Goal: Information Seeking & Learning: Learn about a topic

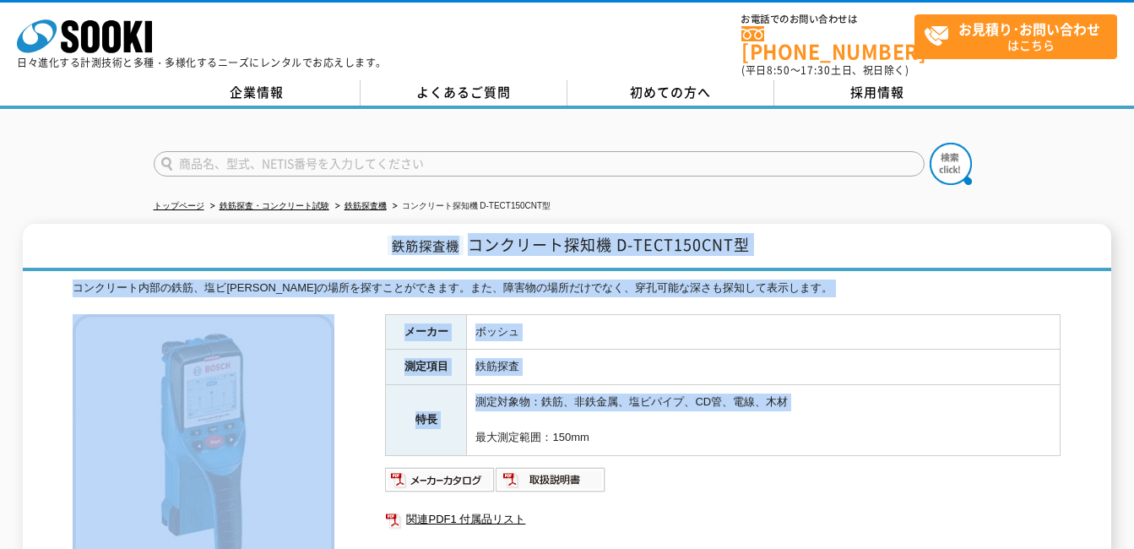
click at [826, 409] on div "鉄筋探査機 コンクリート探知機 D-TECT150CNT型 コンクリート内部の鉄筋、塩ビ[PERSON_NAME]の場所を探すことができます。また、障害物の場…" at bounding box center [567, 524] width 1088 height 600
click at [827, 410] on td "測定対象物：鉄筋、非鉄金属、塩ビパイプ、CD管、電線、木材 最大測定範囲：150mm" at bounding box center [764, 420] width 594 height 70
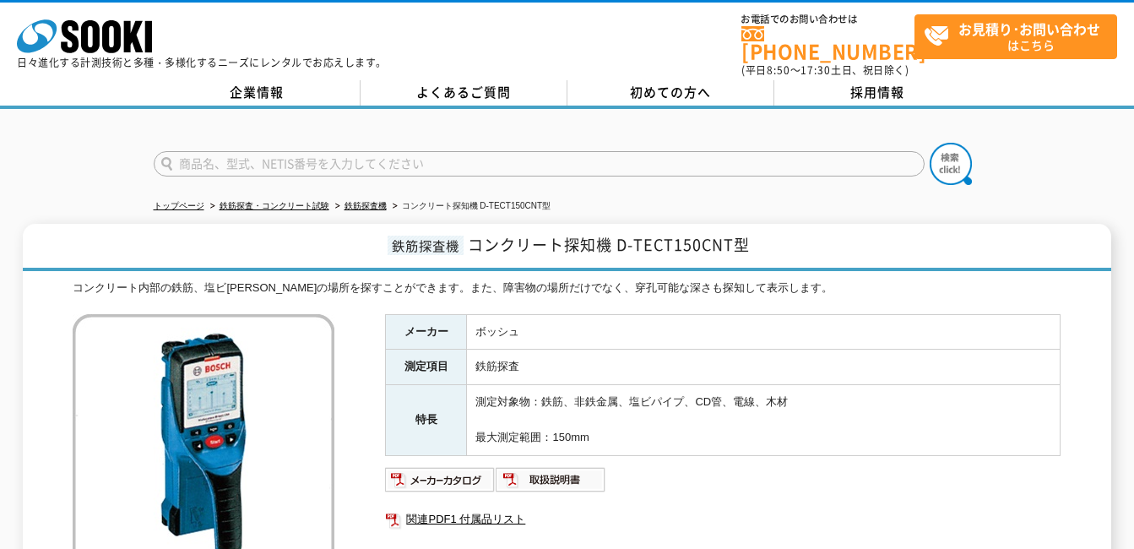
drag, startPoint x: 810, startPoint y: 442, endPoint x: 388, endPoint y: 320, distance: 439.3
click at [388, 320] on tbody "メーカー ボッシュ 測定項目 鉄筋探査 特長 測定対象物：鉄筋、非鉄金属、塩ビパイプ、CD管、電線、木材 最大測定範囲：150mm" at bounding box center [723, 384] width 675 height 141
click at [388, 320] on th "メーカー" at bounding box center [426, 331] width 81 height 35
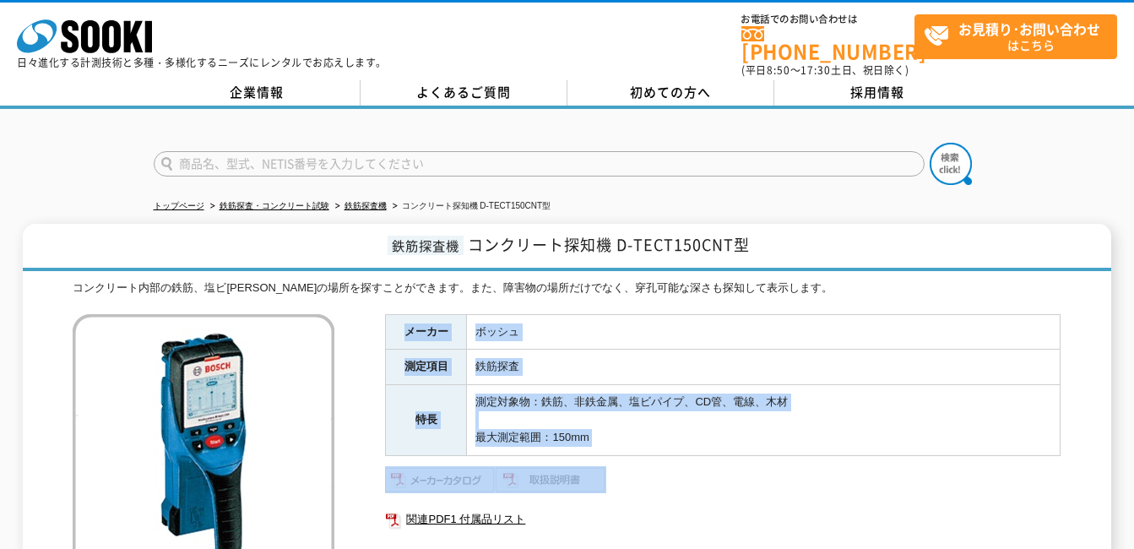
drag, startPoint x: 388, startPoint y: 320, endPoint x: 742, endPoint y: 466, distance: 383.5
click at [742, 466] on div "メーカー ボッシュ 測定項目 鉄筋探査 特長 測定対象物：鉄筋、非鉄金属、塩ビパイプ、CD管、電線、木材 最大測定範囲：150mm 関連PDF1 付属品リスト" at bounding box center [722, 495] width 675 height 363
click at [742, 466] on ul at bounding box center [722, 479] width 675 height 27
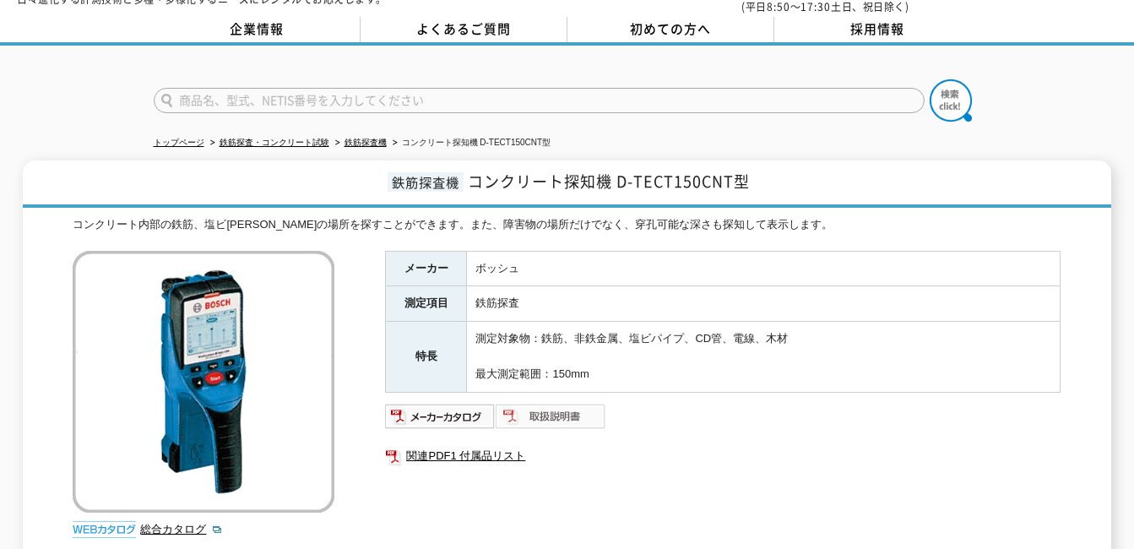
scroll to position [169, 0]
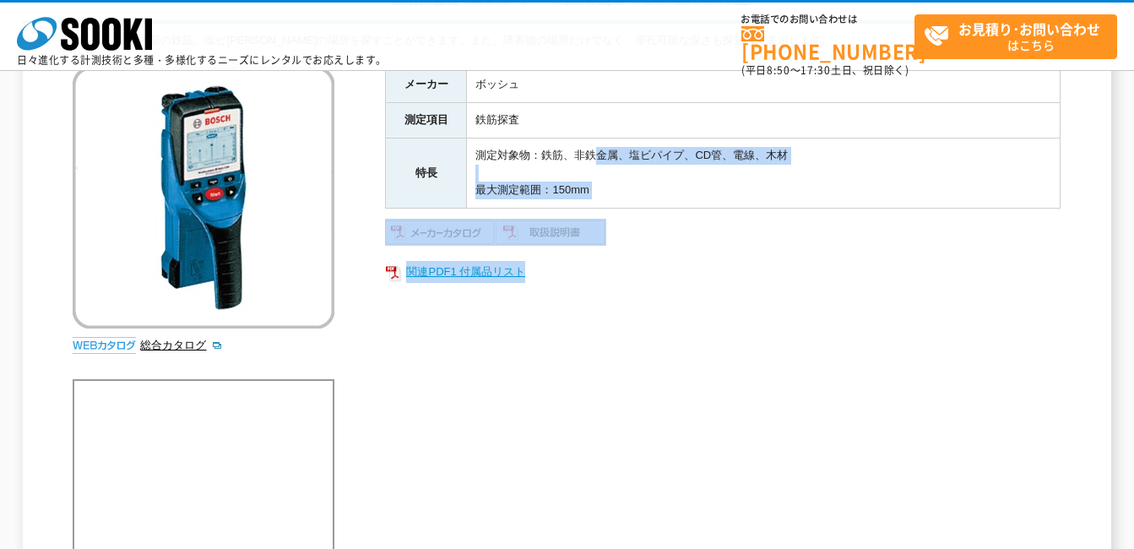
drag, startPoint x: 599, startPoint y: 141, endPoint x: 735, endPoint y: 281, distance: 195.3
click at [735, 281] on div "メーカー ボッシュ 測定項目 鉄筋探査 特長 測定対象物：鉄筋、非鉄金属、塩ビパイプ、CD管、電線、木材 最大測定範囲：150mm 関連PDF1 付属品リスト" at bounding box center [722, 248] width 675 height 363
click at [736, 283] on link "関連PDF1 付属品リスト" at bounding box center [722, 272] width 675 height 22
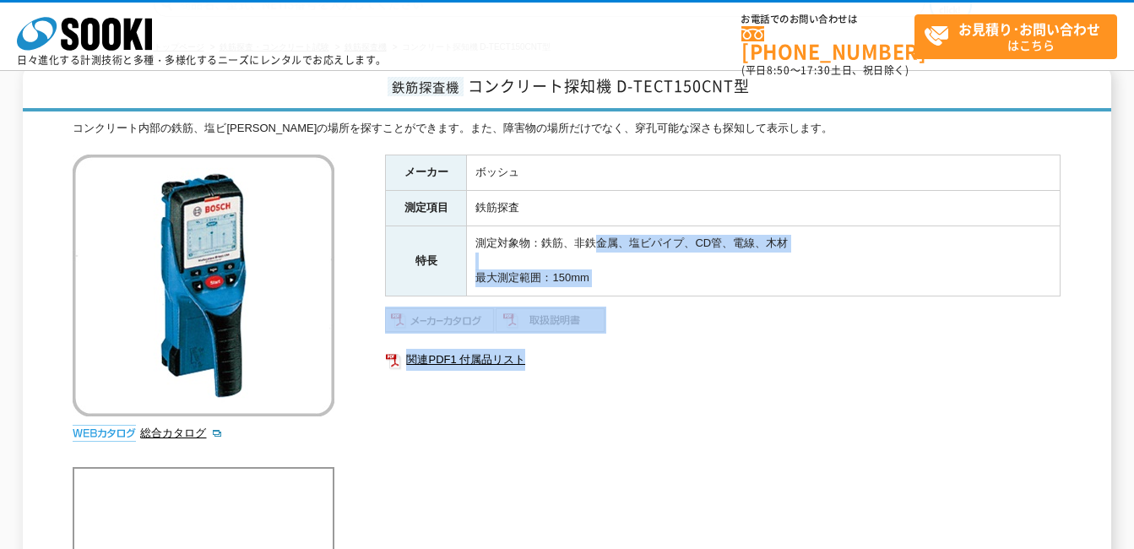
scroll to position [0, 0]
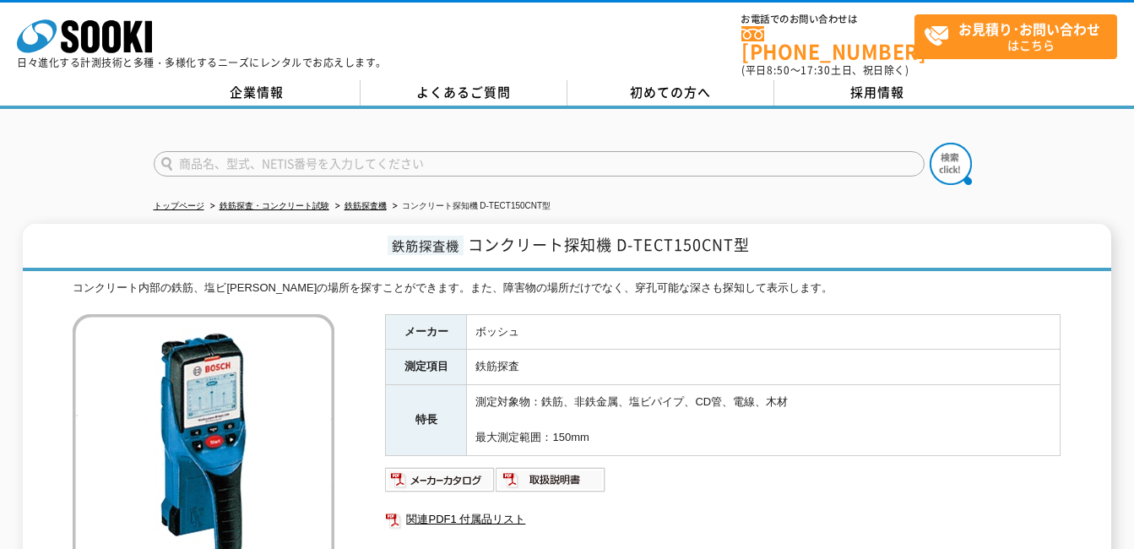
click at [665, 302] on div "コンクリート内部の鉄筋、塩ビ[PERSON_NAME]の場所を探すことができます。また、障害物の場所だけでなく、穿孔可能な深さも探知して表示します。 総合カタ…" at bounding box center [567, 551] width 988 height 545
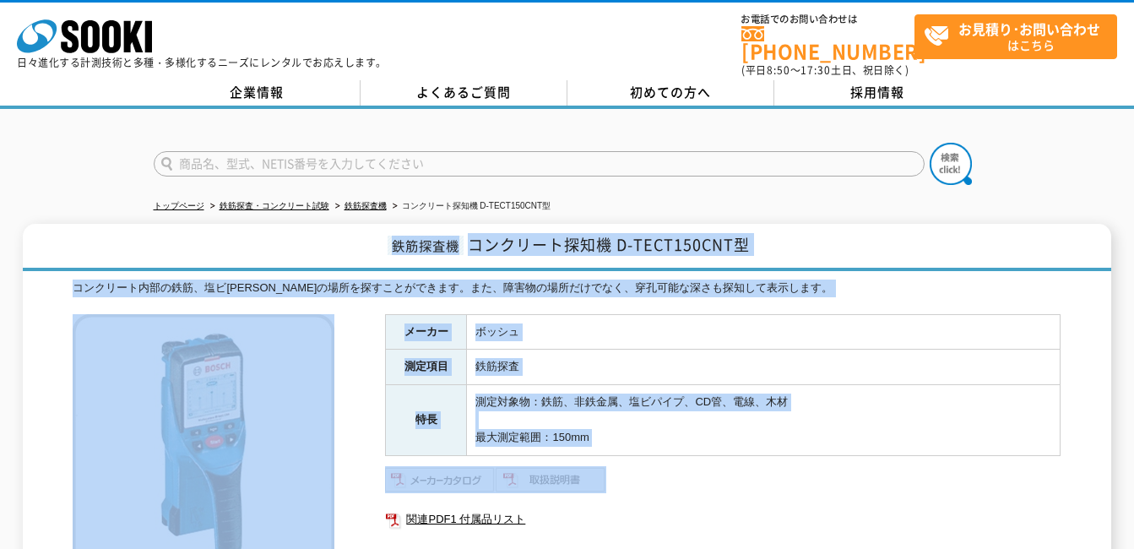
drag, startPoint x: 324, startPoint y: 236, endPoint x: 811, endPoint y: 448, distance: 531.0
click at [811, 448] on div "鉄筋探査機 コンクリート探知機 D-TECT150CNT型 コンクリート内部の鉄筋、塩ビ[PERSON_NAME]の場所を探すことができます。また、障害物の場…" at bounding box center [567, 524] width 1088 height 600
click at [811, 448] on div "メーカー ボッシュ 測定項目 鉄筋探査 特長 測定対象物：鉄筋、非鉄金属、塩ビパイプ、CD管、電線、木材 最大測定範囲：150mm 関連PDF1 付属品リスト" at bounding box center [722, 495] width 675 height 363
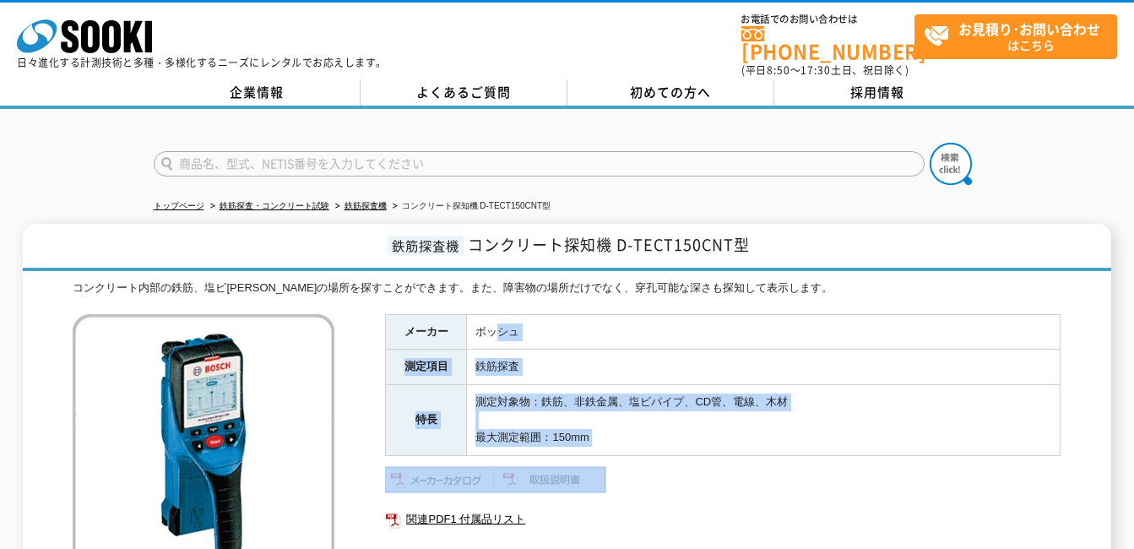
drag, startPoint x: 826, startPoint y: 450, endPoint x: 431, endPoint y: 305, distance: 421.0
click at [431, 314] on div "メーカー ボッシュ 測定項目 鉄筋探査 特長 測定対象物：鉄筋、非鉄金属、塩ビパイプ、CD管、電線、木材 最大測定範囲：150mm 関連PDF1 付属品リスト" at bounding box center [722, 495] width 675 height 363
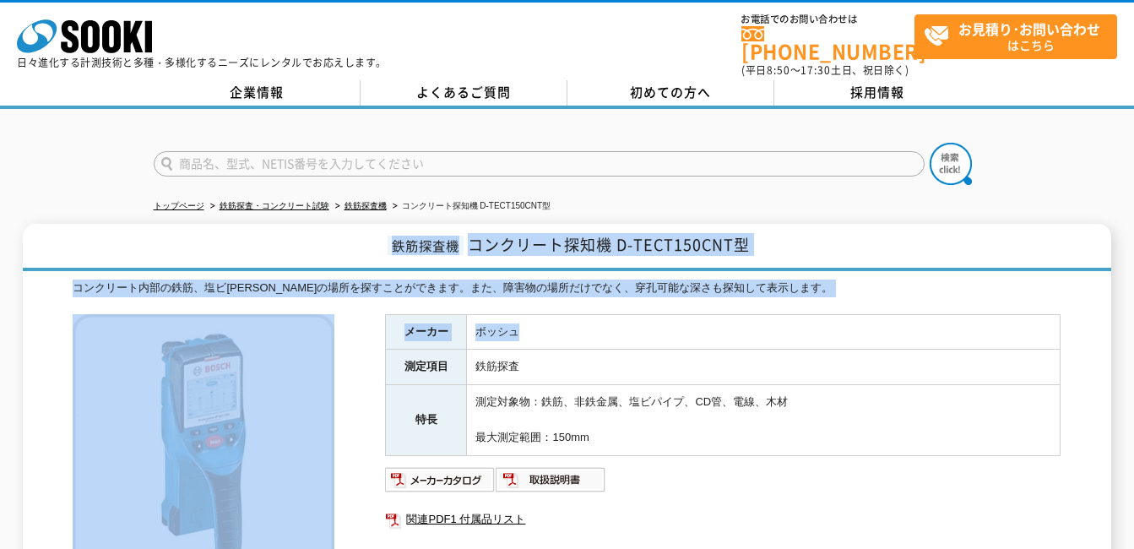
drag, startPoint x: 431, startPoint y: 305, endPoint x: 846, endPoint y: 312, distance: 415.5
click at [846, 312] on div "鉄筋探査機 コンクリート探知機 D-TECT150CNT型 コンクリート内部の鉄筋、塩ビ[PERSON_NAME]の場所を探すことができます。また、障害物の場…" at bounding box center [567, 524] width 1088 height 600
click at [846, 314] on td "ボッシュ" at bounding box center [764, 331] width 594 height 35
drag, startPoint x: 339, startPoint y: 239, endPoint x: 854, endPoint y: 356, distance: 528.3
click at [854, 356] on div "鉄筋探査機 コンクリート探知機 D-TECT150CNT型 コンクリート内部の鉄筋、塩ビ[PERSON_NAME]の場所を探すことができます。また、障害物の場…" at bounding box center [567, 524] width 1088 height 600
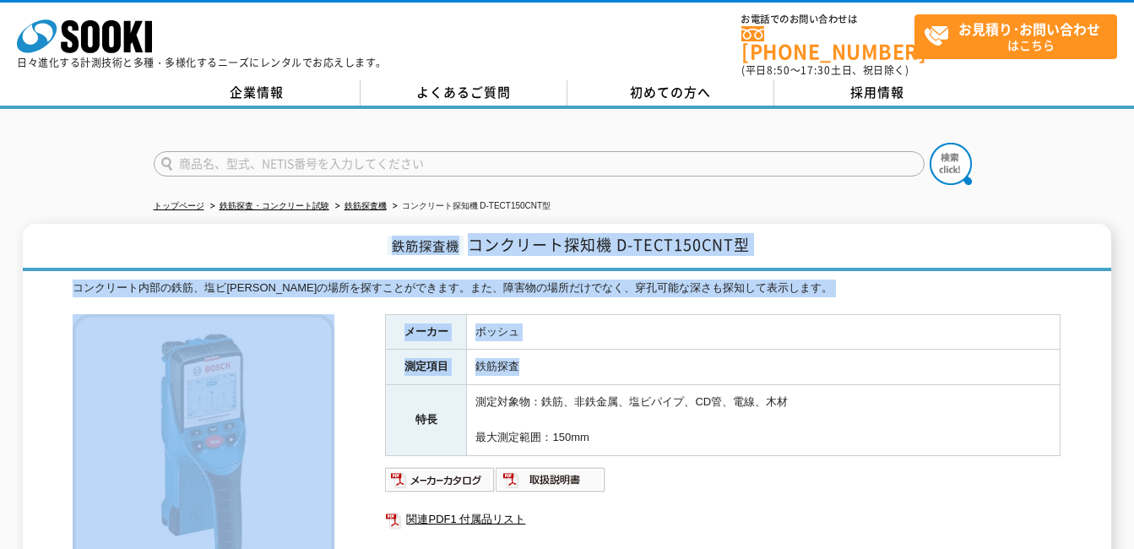
click at [854, 356] on td "鉄筋探査" at bounding box center [764, 367] width 594 height 35
drag, startPoint x: 399, startPoint y: 216, endPoint x: 829, endPoint y: 372, distance: 457.3
click at [829, 372] on div "鉄筋探査機 コンクリート探知機 D-TECT150CNT型 コンクリート内部の鉄筋、塩ビ[PERSON_NAME]の場所を探すことができます。また、障害物の場…" at bounding box center [567, 524] width 1088 height 600
click at [831, 372] on td "鉄筋探査" at bounding box center [764, 367] width 594 height 35
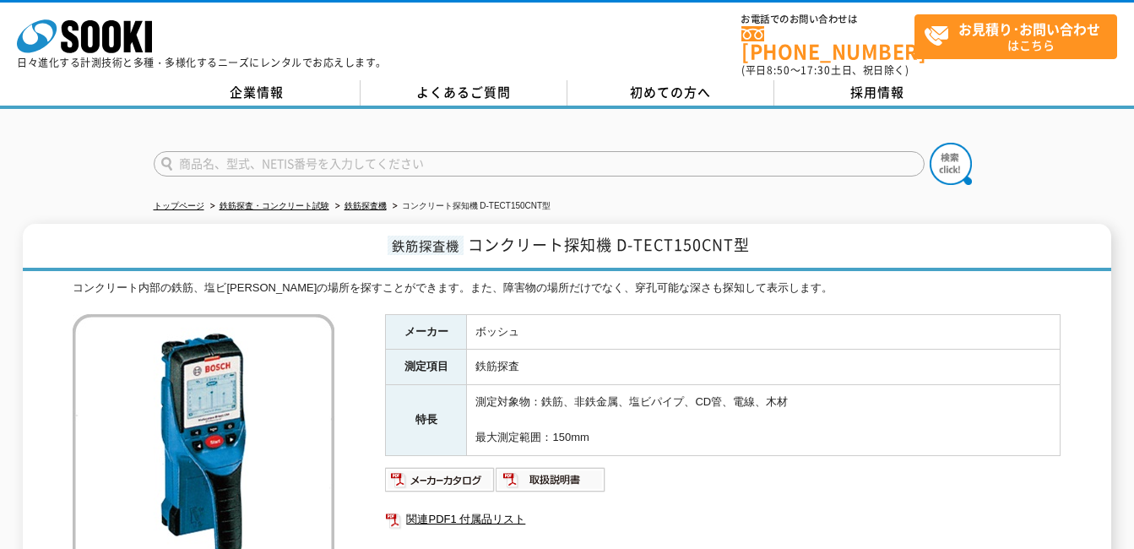
drag, startPoint x: 879, startPoint y: 439, endPoint x: 782, endPoint y: 340, distance: 138.5
click at [782, 340] on tbody "メーカー ボッシュ 測定項目 鉄筋探査 特長 測定対象物：鉄筋、非鉄金属、塩ビパイプ、CD管、電線、木材 最大測定範囲：150mm" at bounding box center [723, 384] width 675 height 141
click at [782, 350] on td "鉄筋探査" at bounding box center [764, 367] width 594 height 35
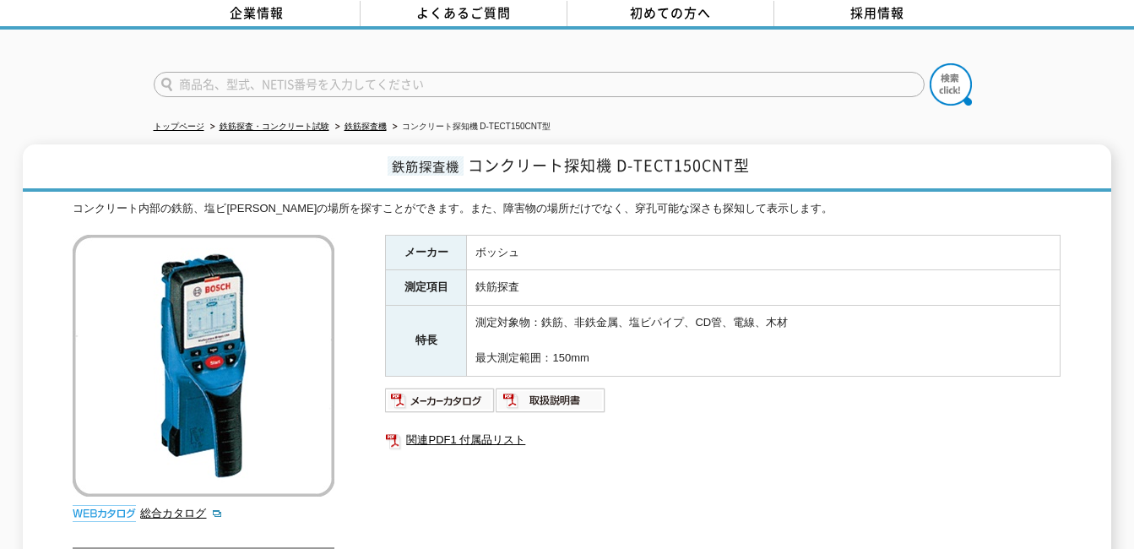
scroll to position [169, 0]
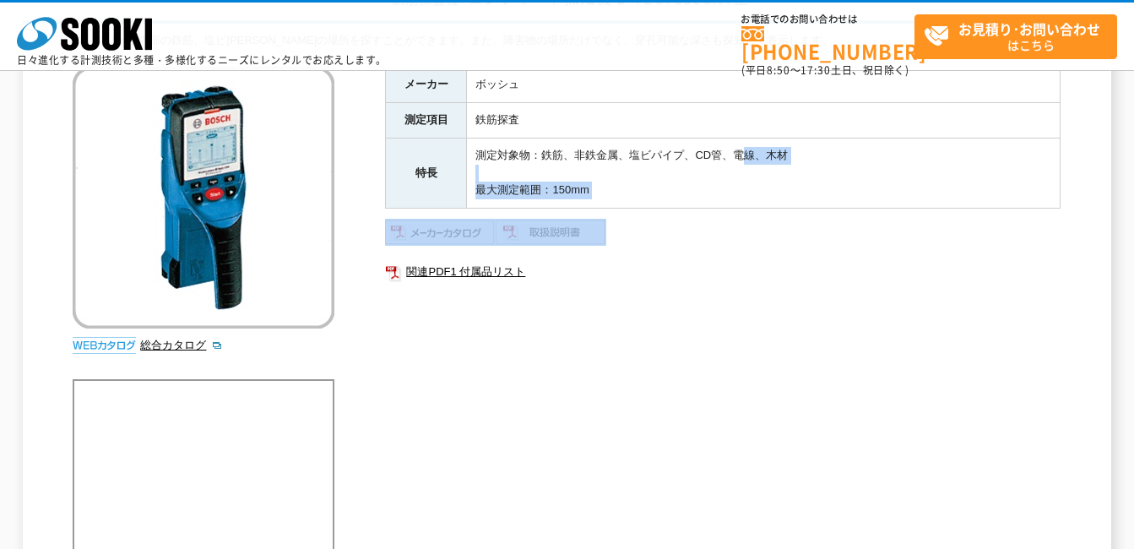
drag, startPoint x: 756, startPoint y: 199, endPoint x: 776, endPoint y: 232, distance: 38.7
click at [776, 232] on div "メーカー ボッシュ 測定項目 鉄筋探査 特長 測定対象物：鉄筋、非鉄金属、塩ビパイプ、CD管、電線、木材 最大測定範囲：150mm 関連PDF1 付属品リスト" at bounding box center [722, 248] width 675 height 363
click at [776, 232] on ul at bounding box center [722, 232] width 675 height 27
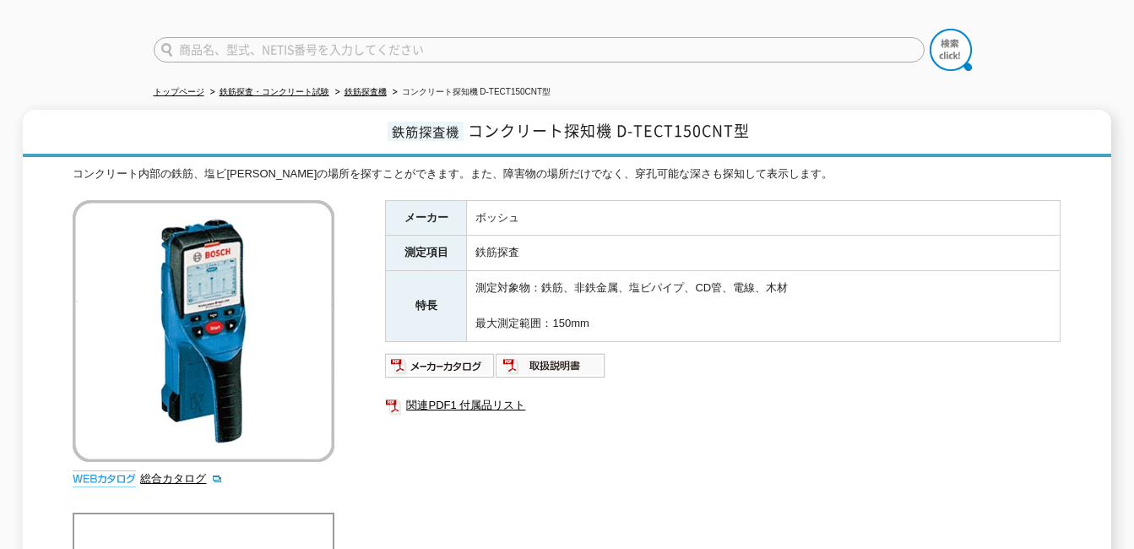
scroll to position [84, 0]
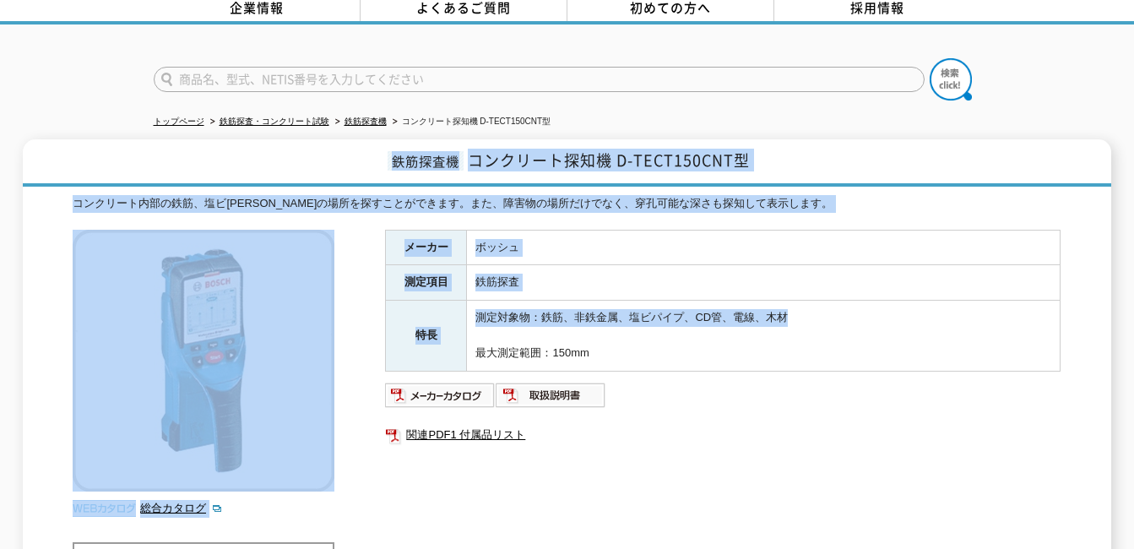
drag, startPoint x: 426, startPoint y: 182, endPoint x: 839, endPoint y: 306, distance: 430.9
click at [839, 306] on div "鉄筋探査機 コンクリート探知機 D-TECT150CNT型 コンクリート内部の鉄筋、塩ビ[PERSON_NAME]の場所を探すことができます。また、障害物の場…" at bounding box center [567, 439] width 1088 height 600
click at [839, 306] on td "測定対象物：鉄筋、非鉄金属、塩ビパイプ、CD管、電線、木材 最大測定範囲：150mm" at bounding box center [764, 336] width 594 height 70
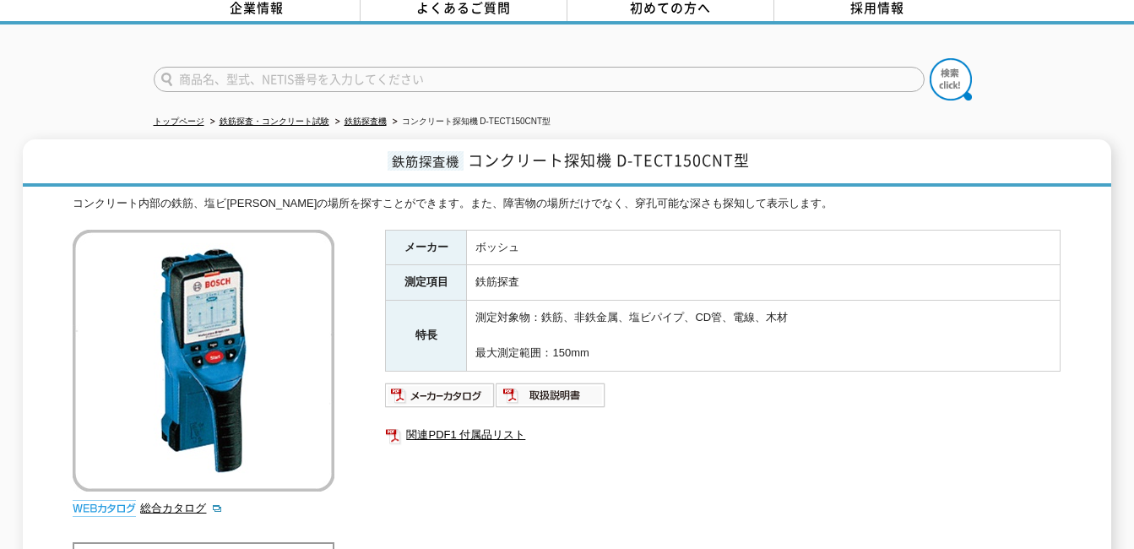
scroll to position [0, 0]
